Goal: Task Accomplishment & Management: Manage account settings

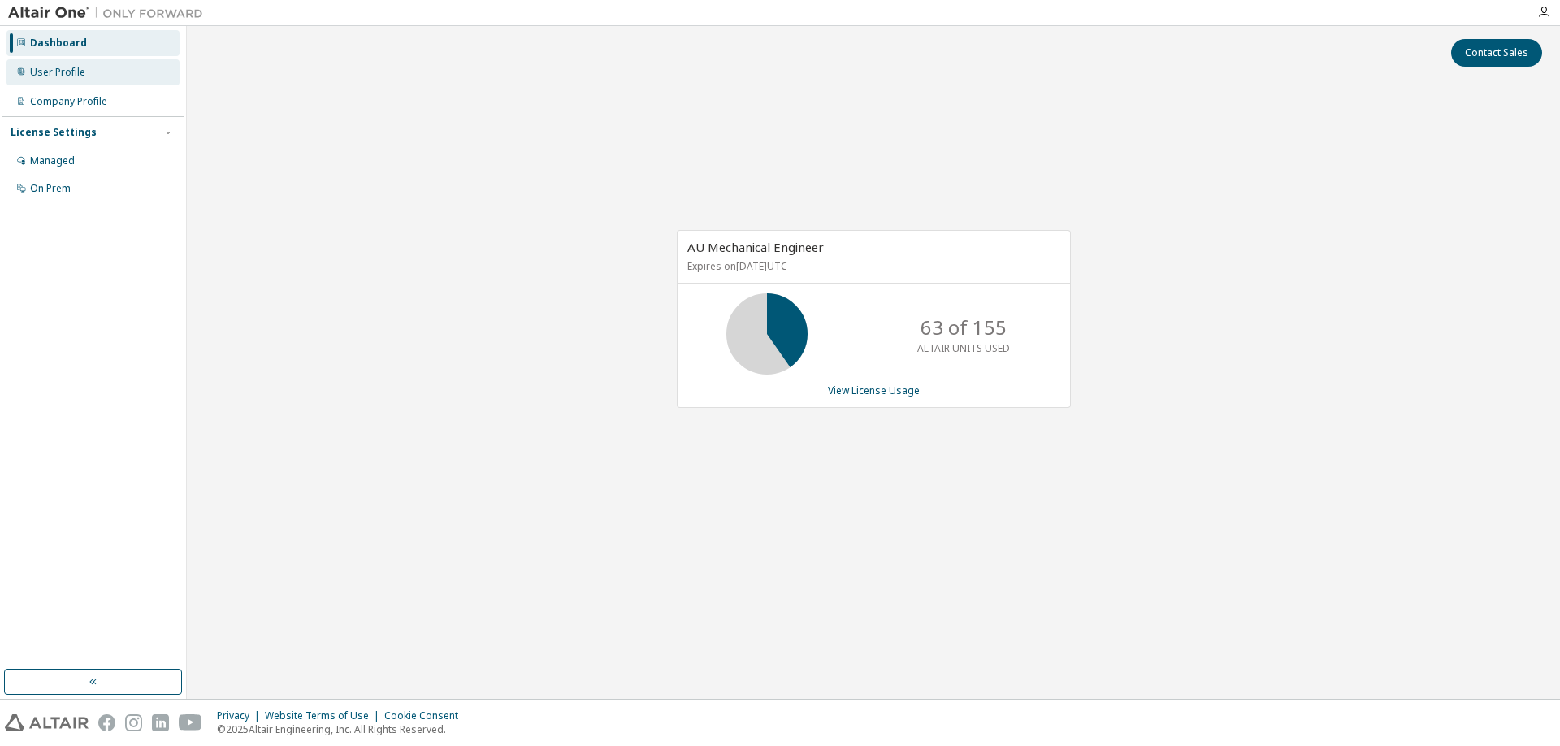
click at [92, 79] on div "User Profile" at bounding box center [92, 72] width 173 height 26
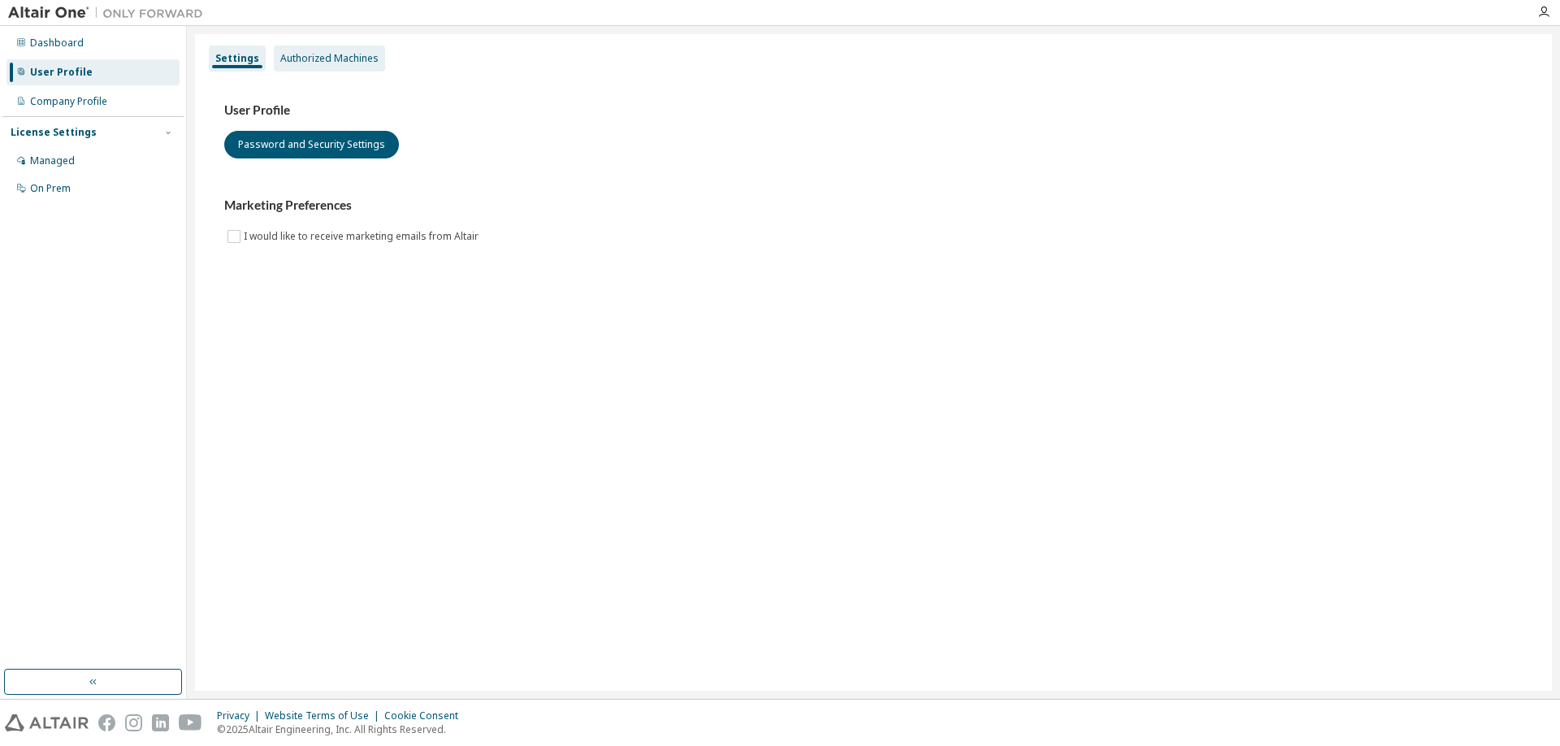
click at [318, 61] on div "Authorized Machines" at bounding box center [329, 58] width 98 height 13
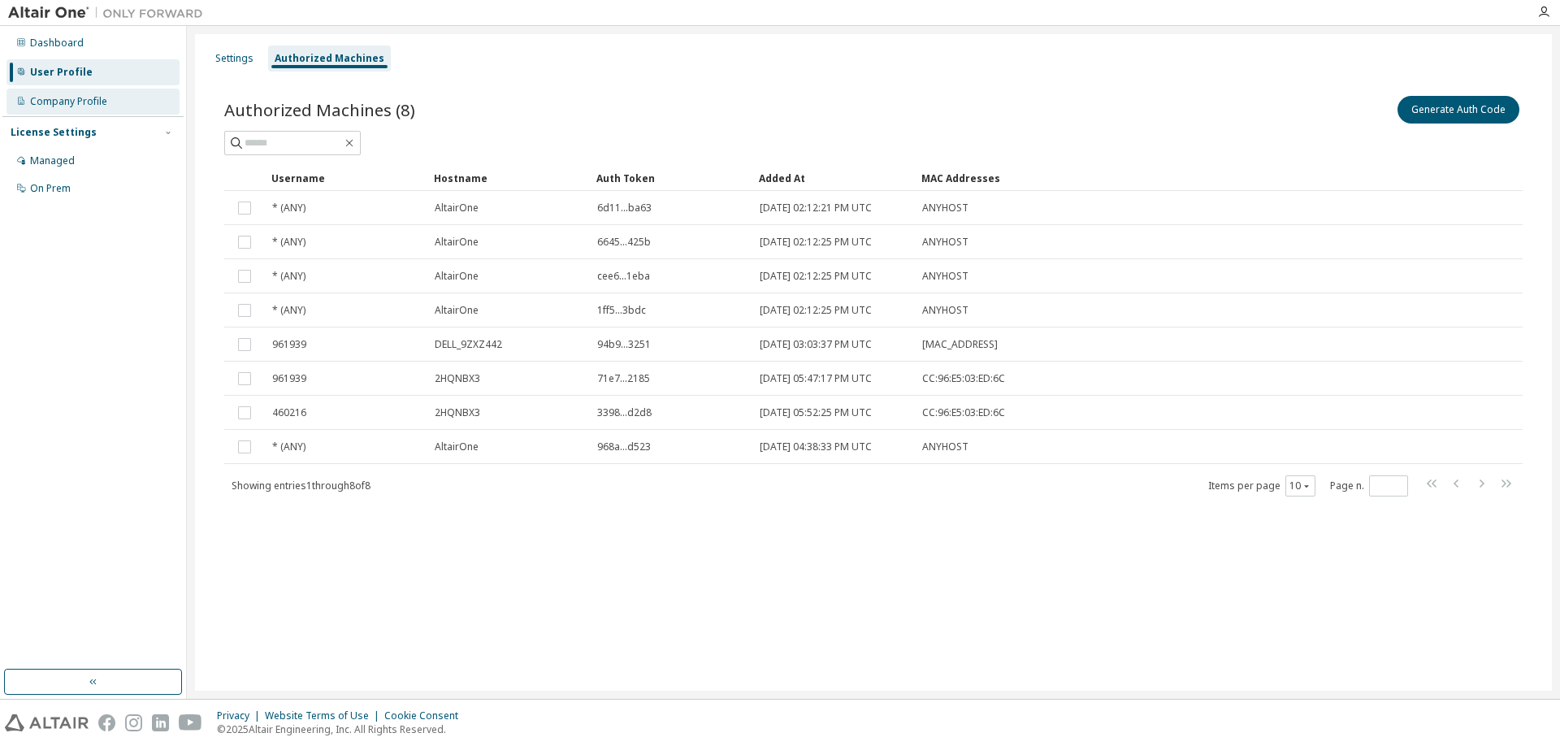
click at [89, 101] on div "Company Profile" at bounding box center [68, 101] width 77 height 13
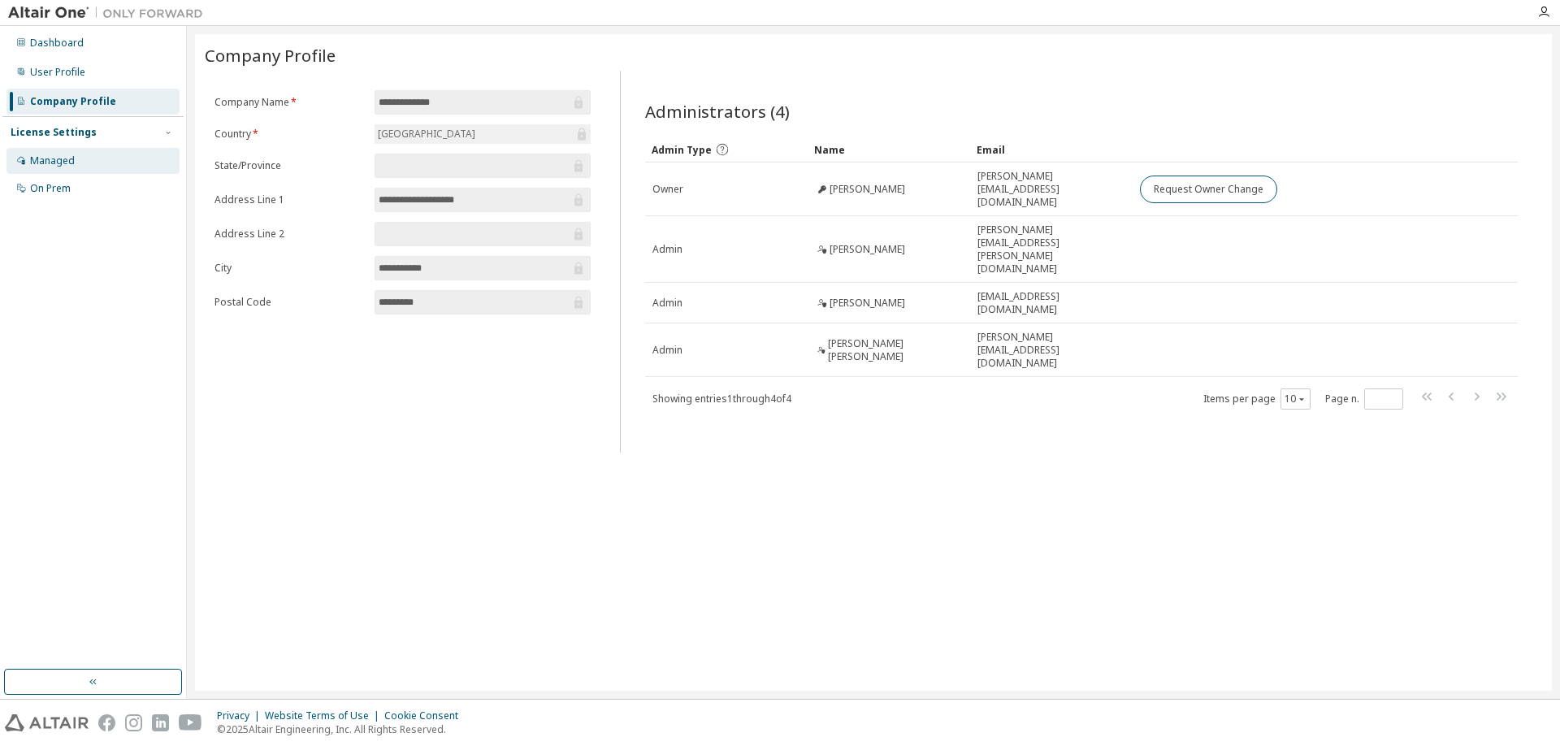
click at [77, 158] on div "Managed" at bounding box center [92, 161] width 173 height 26
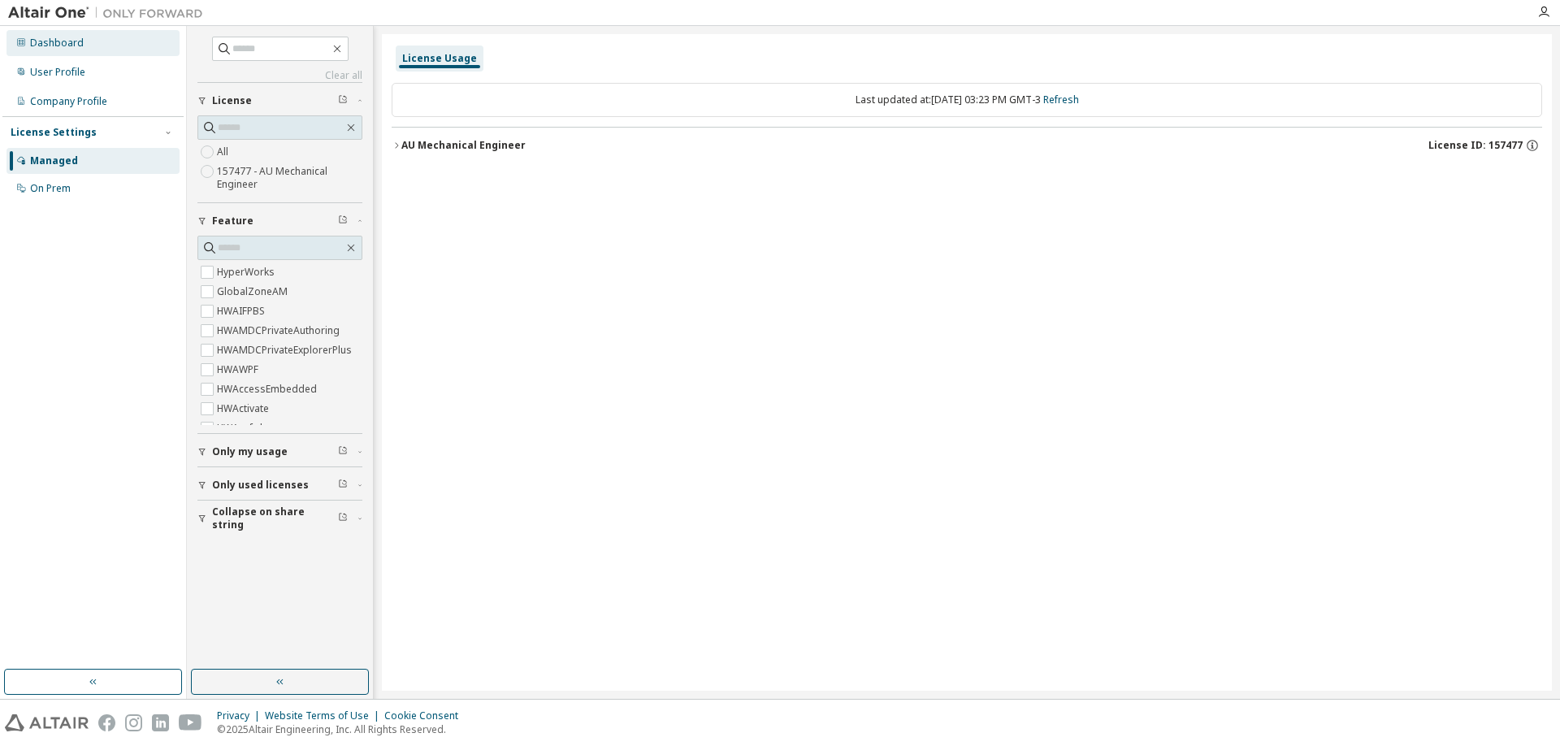
click at [104, 50] on div "Dashboard" at bounding box center [92, 43] width 173 height 26
